Goal: Task Accomplishment & Management: Use online tool/utility

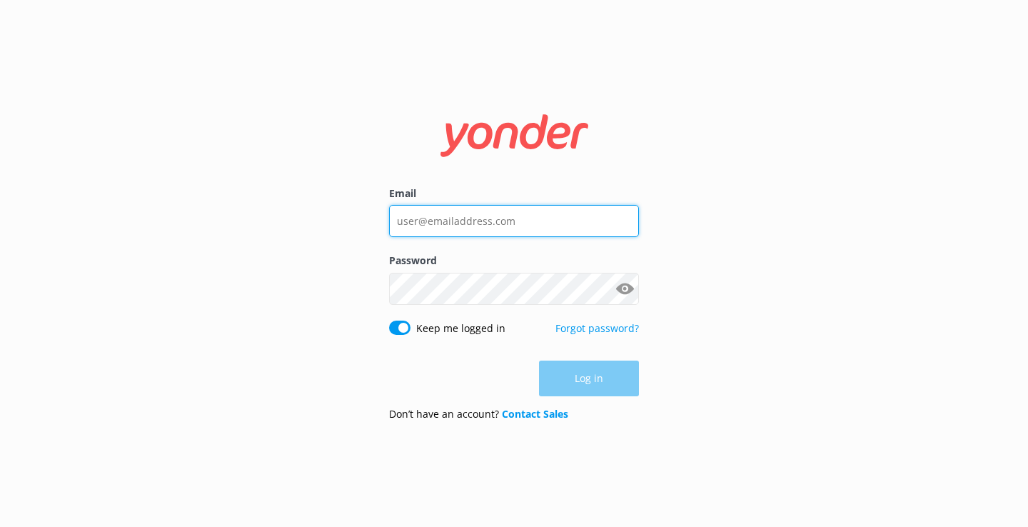
type input "[EMAIL_ADDRESS][DOMAIN_NAME]"
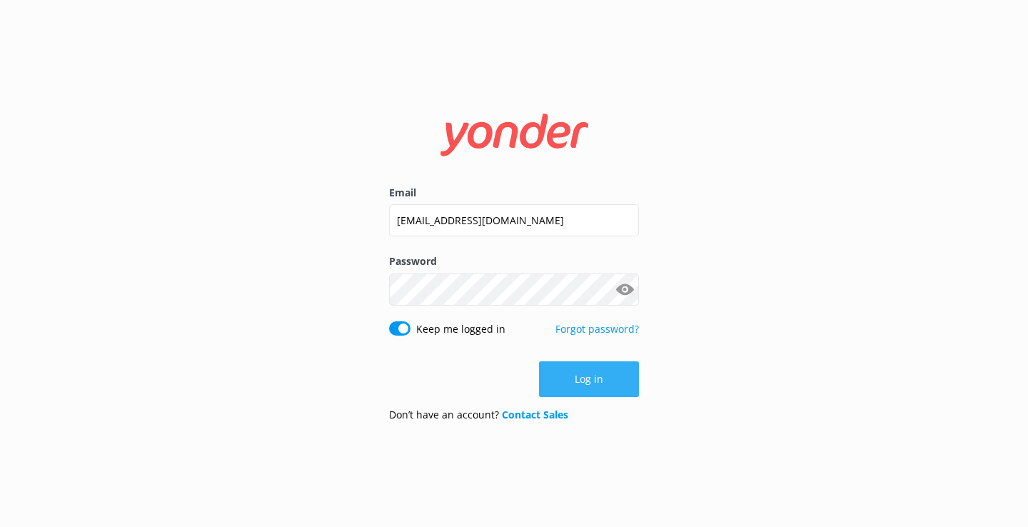
click at [605, 389] on button "Log in" at bounding box center [589, 379] width 100 height 36
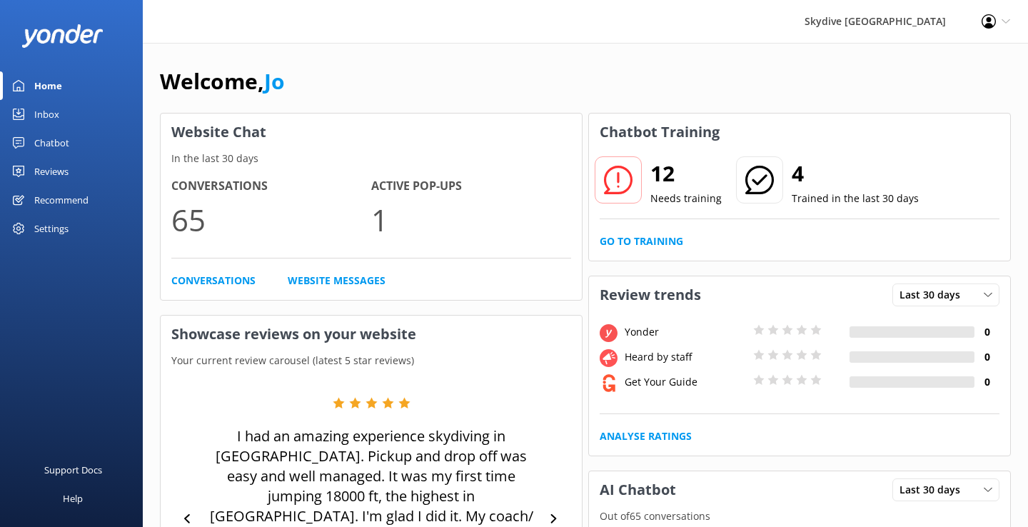
click at [640, 251] on div "12 Needs training 4 Trained in the last 30 days Go to Training" at bounding box center [799, 206] width 421 height 110
click at [640, 248] on link "Go to Training" at bounding box center [642, 241] width 84 height 16
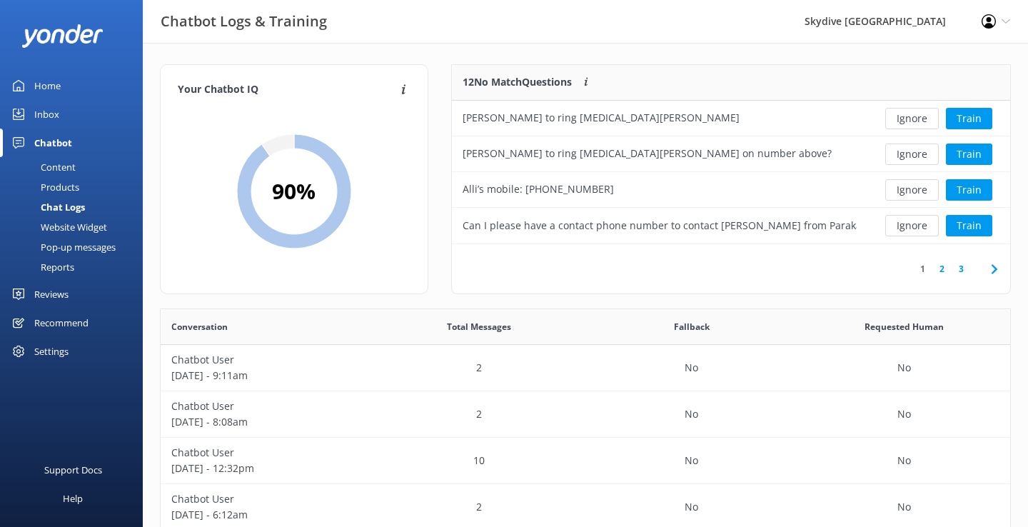
click at [66, 110] on link "Inbox" at bounding box center [71, 114] width 143 height 29
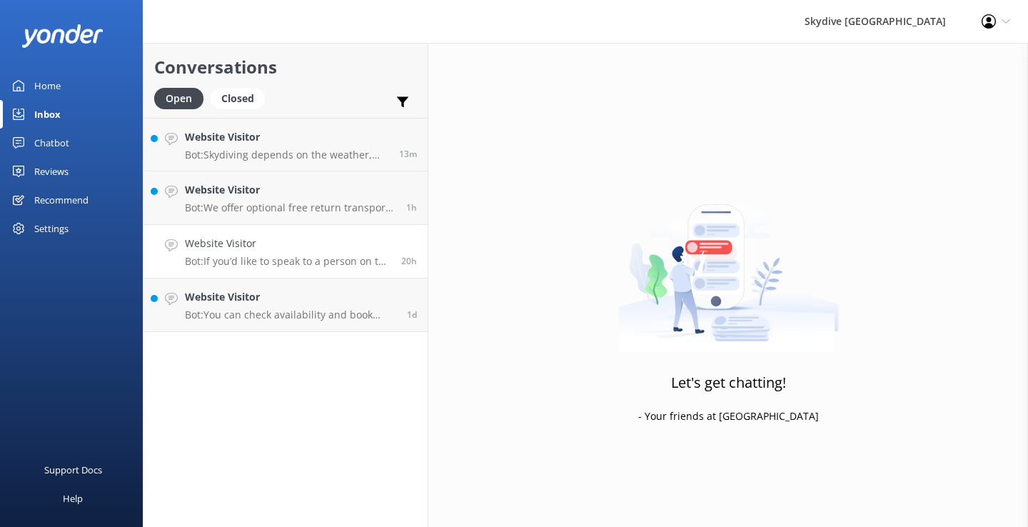
click at [253, 271] on link "Website Visitor Bot: If you’d like to speak to a person on the Skydive Auckland…" at bounding box center [285, 252] width 284 height 54
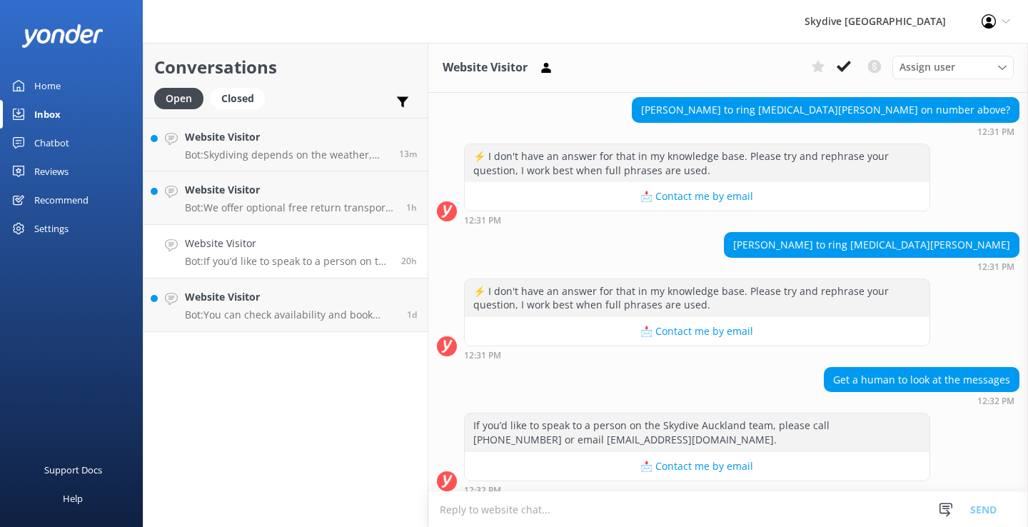
scroll to position [431, 0]
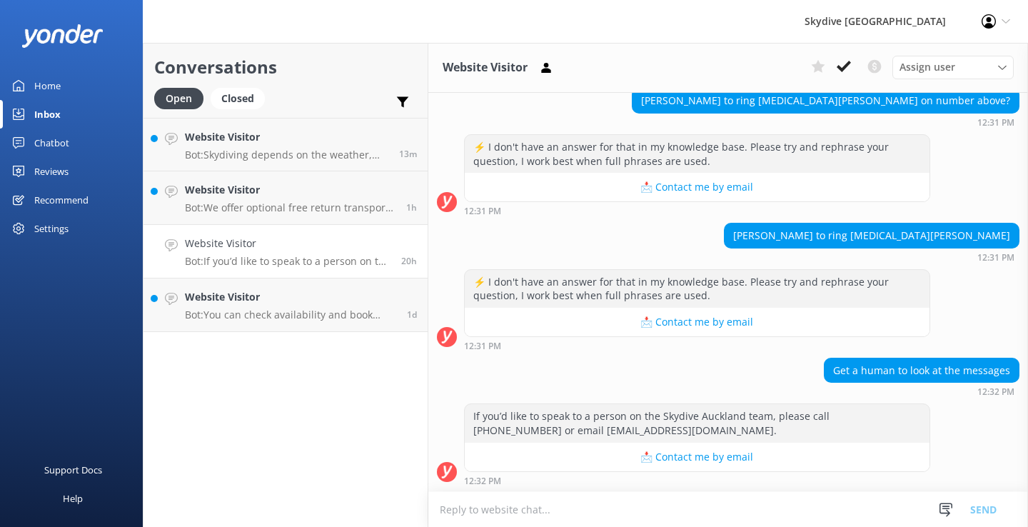
click at [56, 94] on div "Home" at bounding box center [47, 85] width 26 height 29
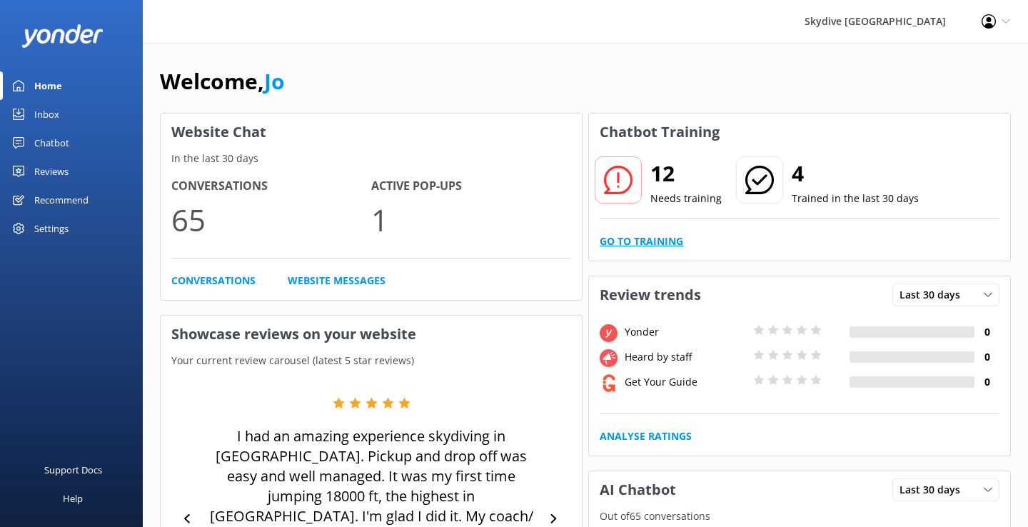
click at [660, 248] on link "Go to Training" at bounding box center [642, 241] width 84 height 16
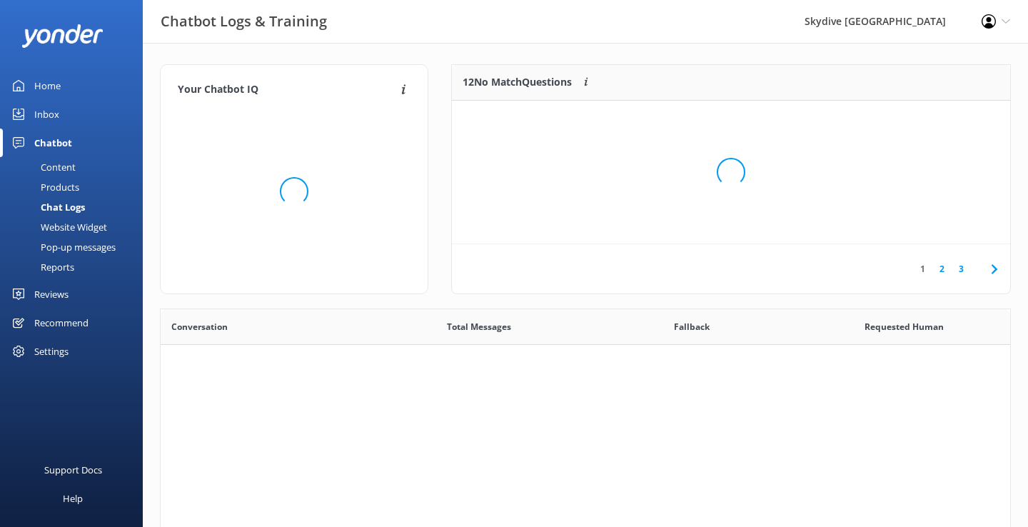
scroll to position [500, 850]
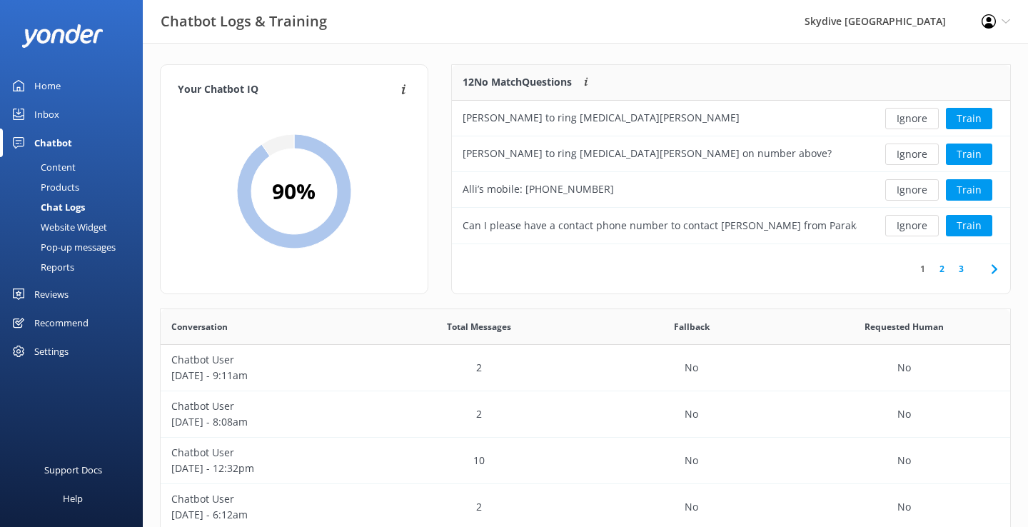
click at [959, 271] on link "3" at bounding box center [961, 269] width 19 height 14
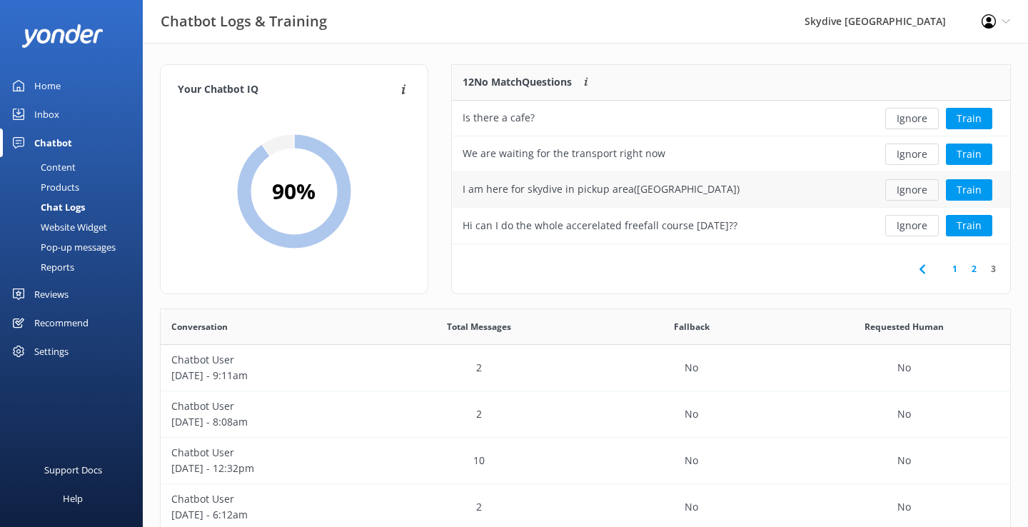
click at [905, 186] on button "Ignore" at bounding box center [912, 189] width 54 height 21
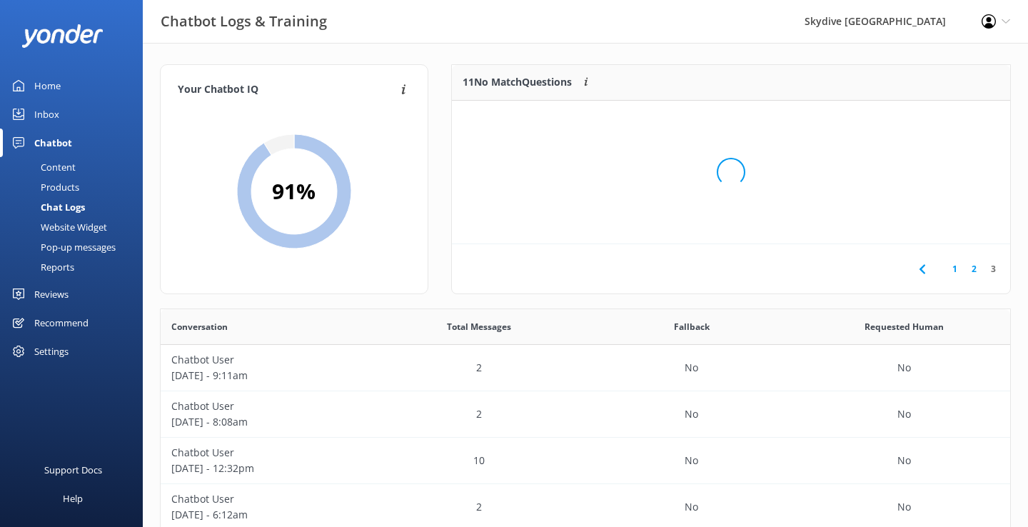
scroll to position [143, 558]
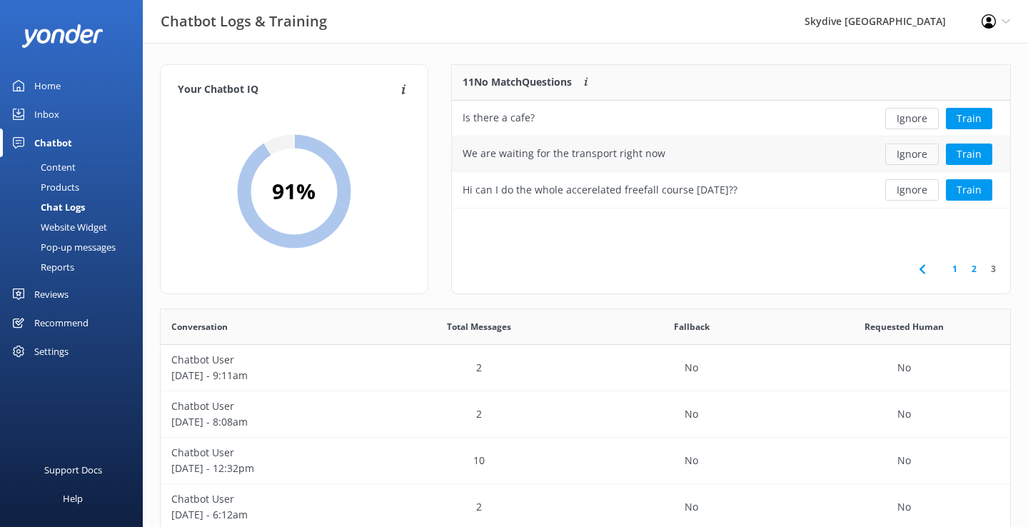
click at [907, 157] on button "Ignore" at bounding box center [912, 153] width 54 height 21
click at [973, 268] on link "2" at bounding box center [974, 269] width 19 height 14
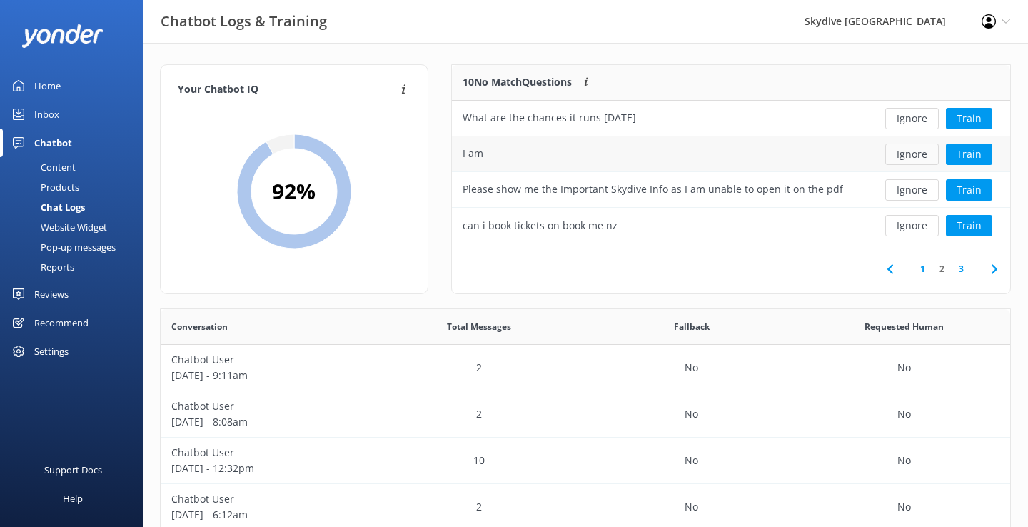
click at [912, 149] on button "Ignore" at bounding box center [912, 153] width 54 height 21
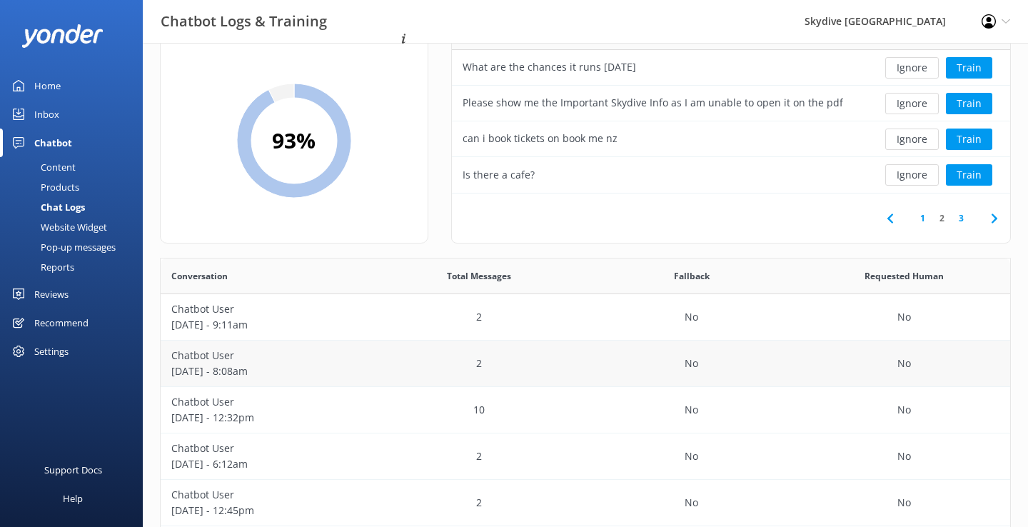
scroll to position [52, 0]
